Goal: Information Seeking & Learning: Learn about a topic

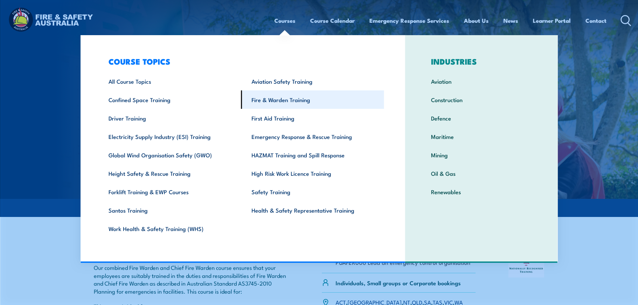
click at [282, 101] on link "Fire & Warden Training" at bounding box center [312, 99] width 143 height 18
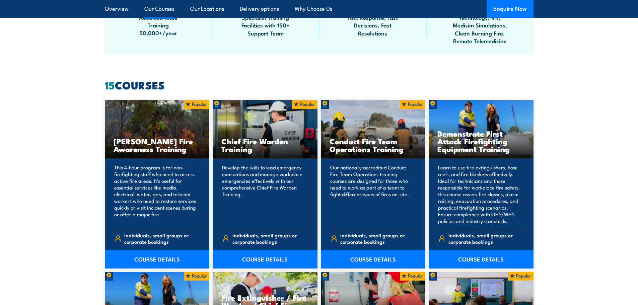
scroll to position [469, 0]
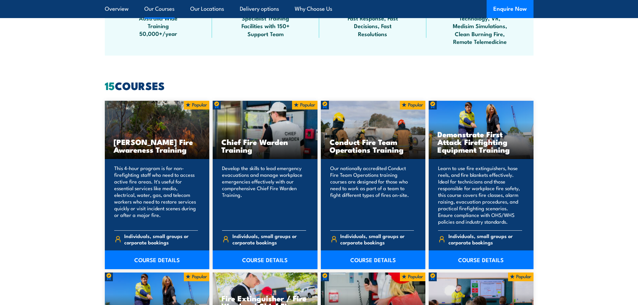
click at [265, 145] on h3 "Chief Fire Warden Training" at bounding box center [264, 145] width 87 height 15
click at [265, 259] on link "COURSE DETAILS" at bounding box center [265, 259] width 105 height 19
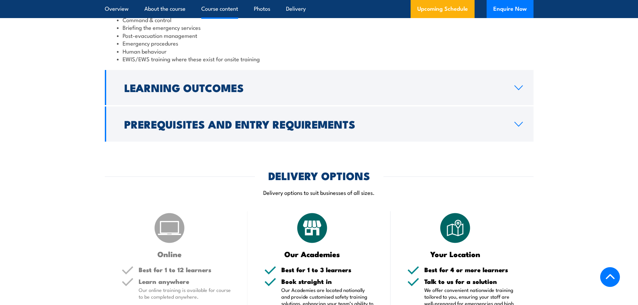
scroll to position [670, 0]
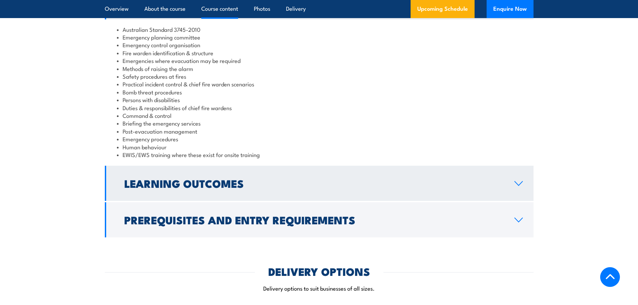
click at [190, 184] on h2 "Learning Outcomes" at bounding box center [313, 182] width 379 height 9
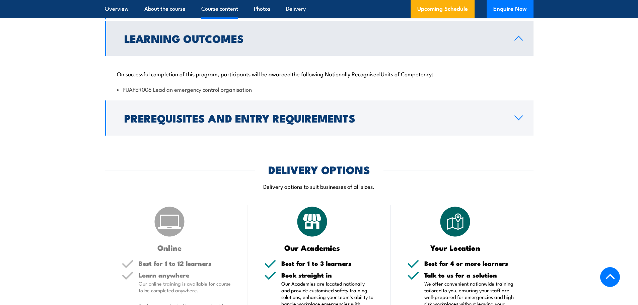
click at [208, 42] on h2 "Learning Outcomes" at bounding box center [313, 37] width 379 height 9
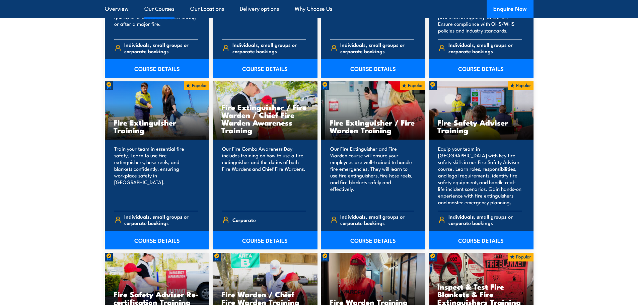
scroll to position [670, 0]
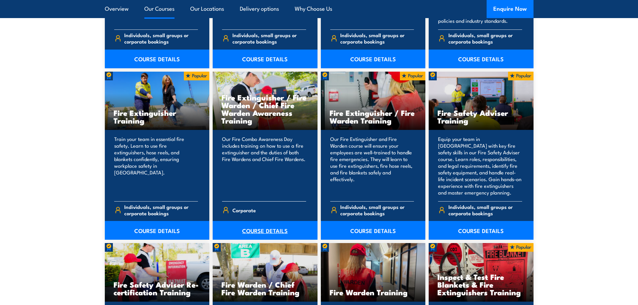
click at [269, 232] on link "COURSE DETAILS" at bounding box center [265, 230] width 105 height 19
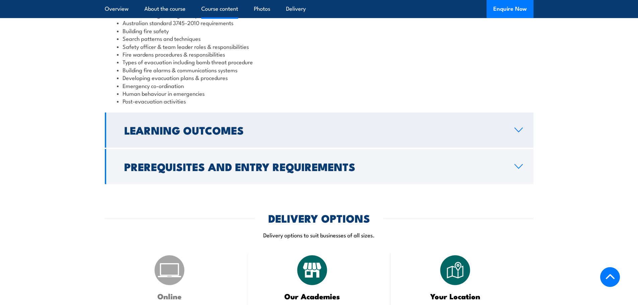
click at [143, 125] on h2 "Learning Outcomes" at bounding box center [313, 129] width 379 height 9
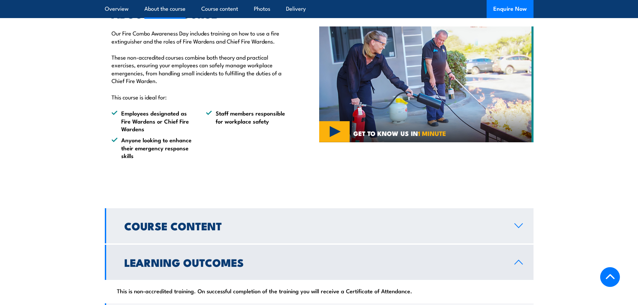
scroll to position [381, 0]
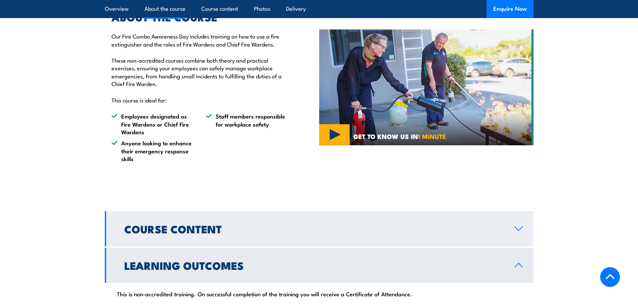
click at [196, 224] on h2 "Course Content" at bounding box center [313, 228] width 379 height 9
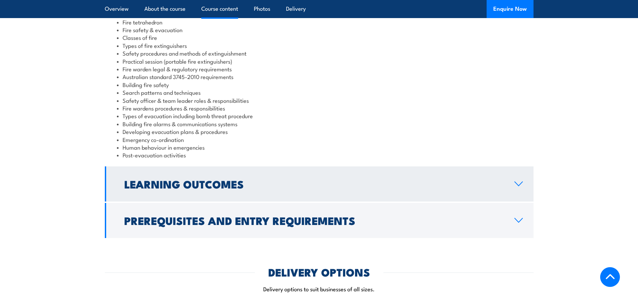
click at [192, 172] on link "Learning Outcomes" at bounding box center [319, 183] width 429 height 35
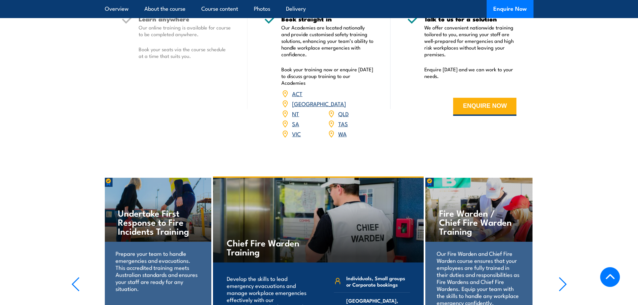
scroll to position [942, 0]
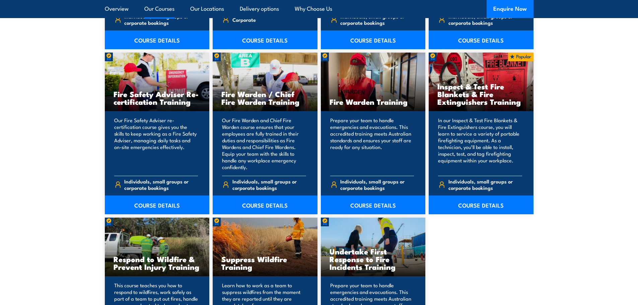
scroll to position [870, 0]
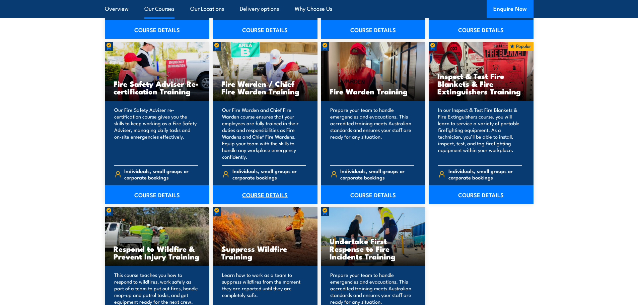
click at [260, 192] on link "COURSE DETAILS" at bounding box center [265, 194] width 105 height 19
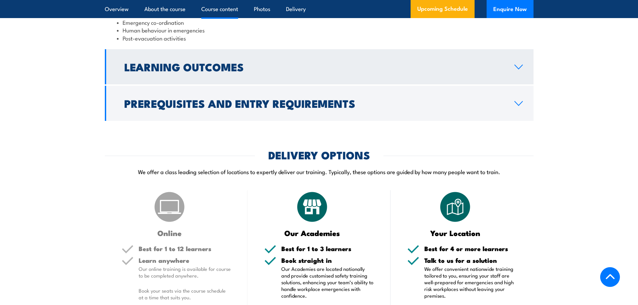
click at [190, 71] on h2 "Learning Outcomes" at bounding box center [313, 66] width 379 height 9
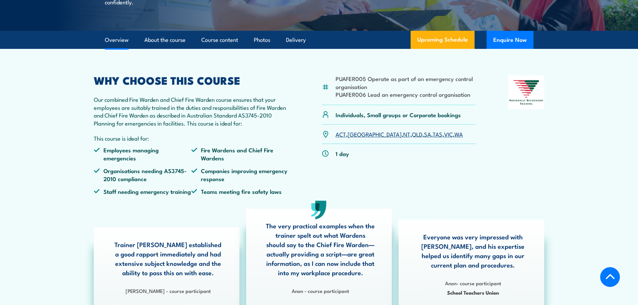
scroll to position [167, 0]
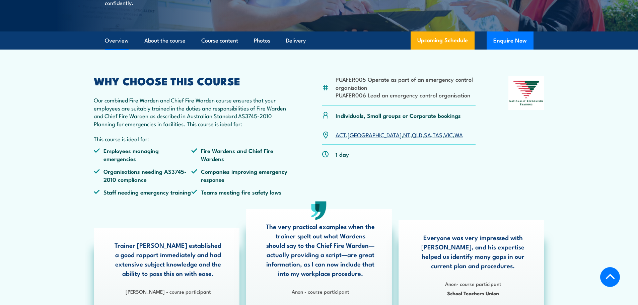
click at [444, 139] on link "VIC" at bounding box center [448, 135] width 9 height 8
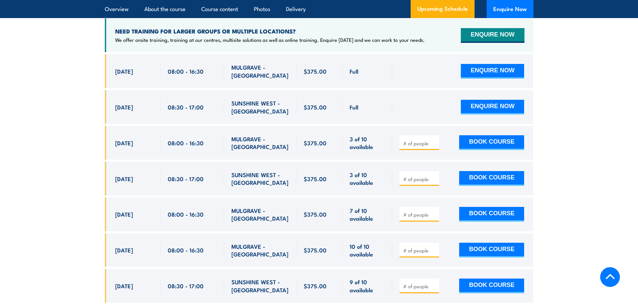
scroll to position [1253, 0]
